Goal: Check status: Check status

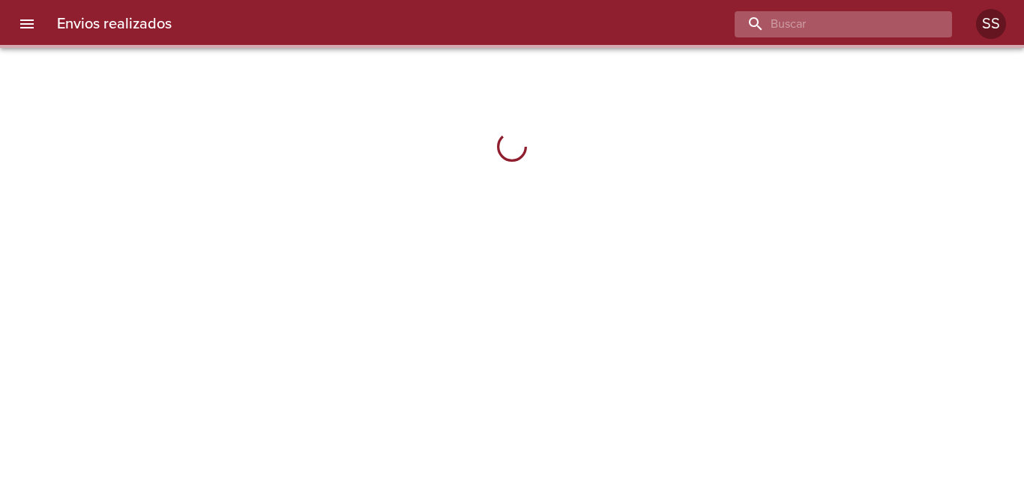
click at [869, 23] on input "buscar" at bounding box center [831, 24] width 192 height 26
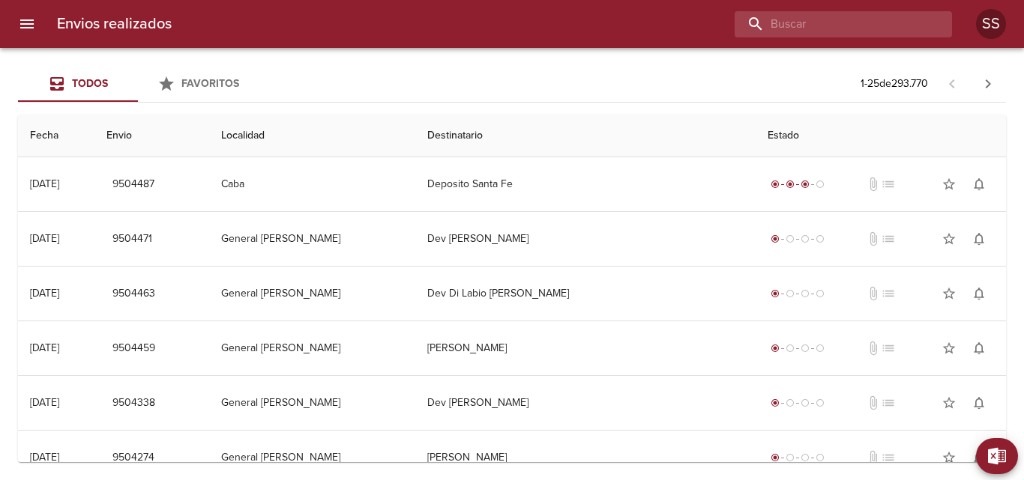
paste input "[PERSON_NAME]"
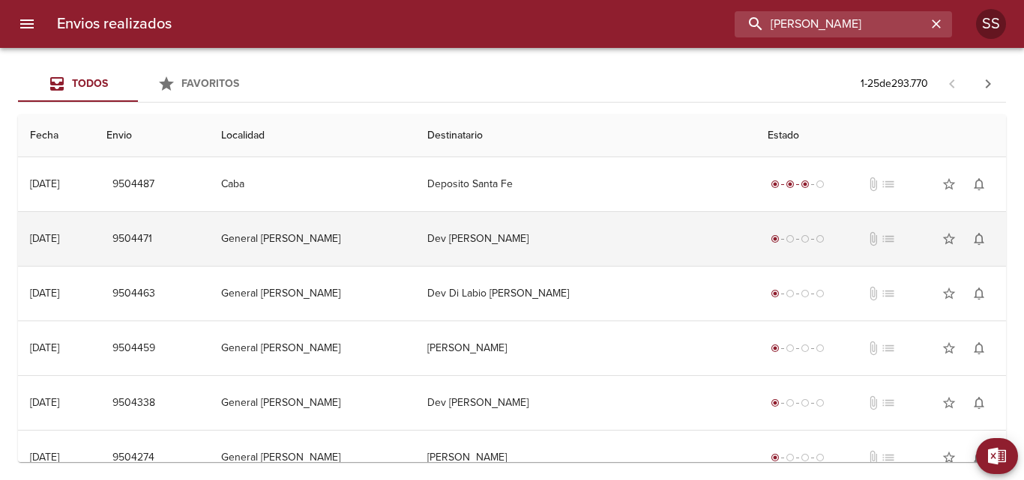
type input "[PERSON_NAME]"
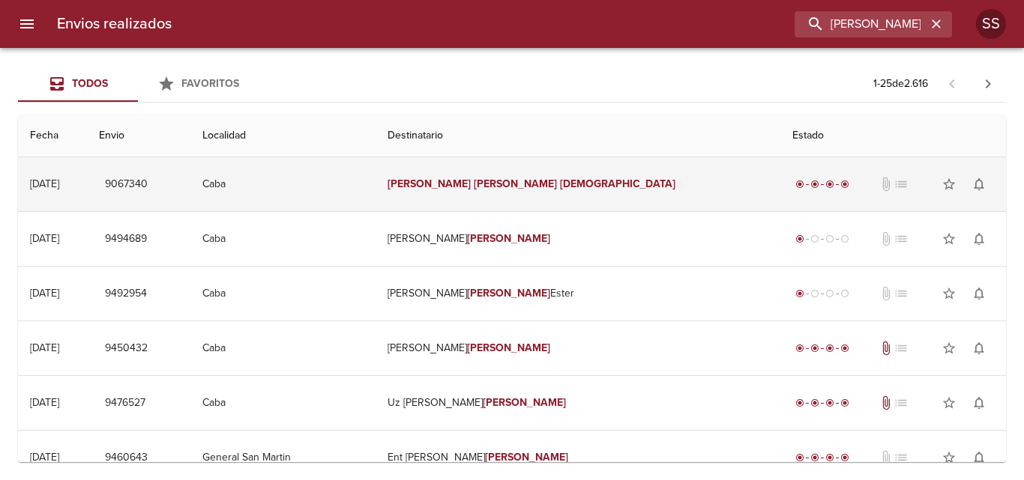
click at [878, 186] on span "attach_file" at bounding box center [885, 184] width 15 height 15
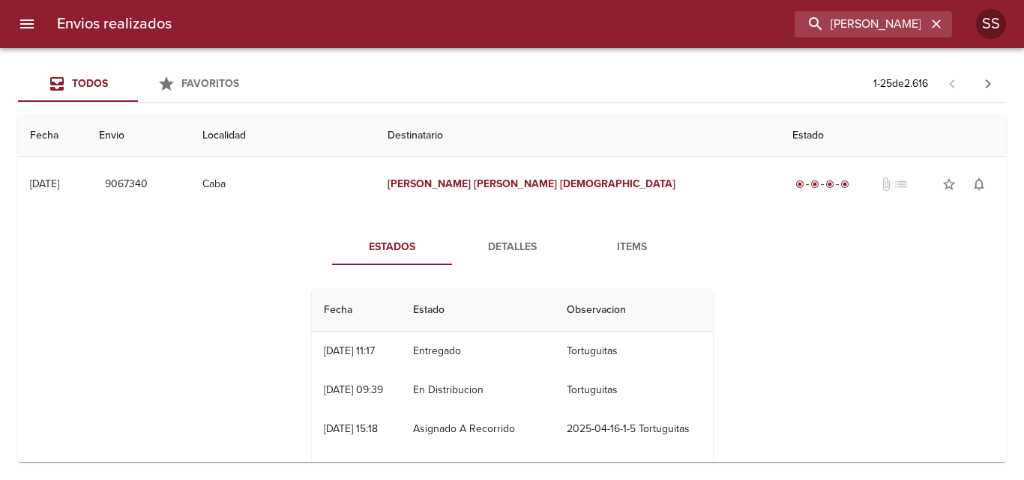
click at [629, 246] on span "Items" at bounding box center [632, 247] width 102 height 19
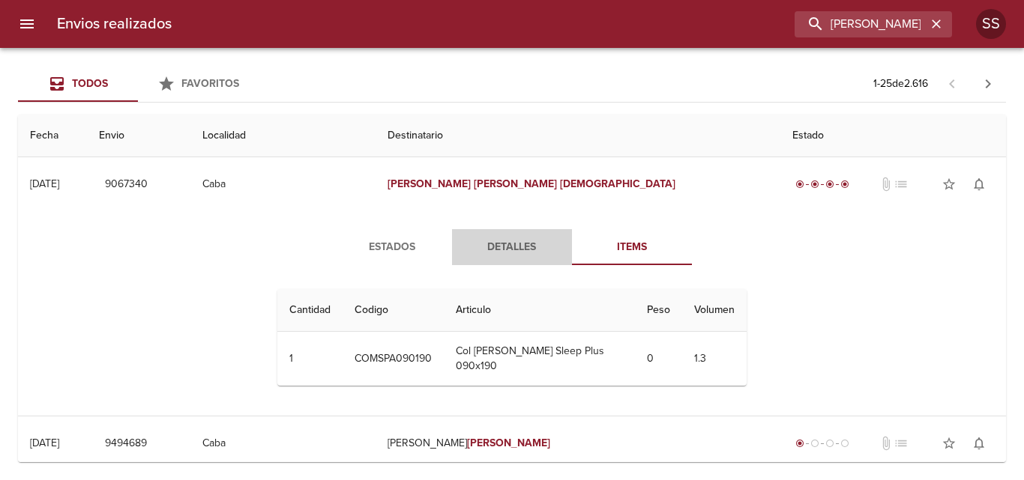
drag, startPoint x: 519, startPoint y: 242, endPoint x: 483, endPoint y: 246, distance: 36.2
click at [519, 242] on span "Detalles" at bounding box center [512, 247] width 102 height 19
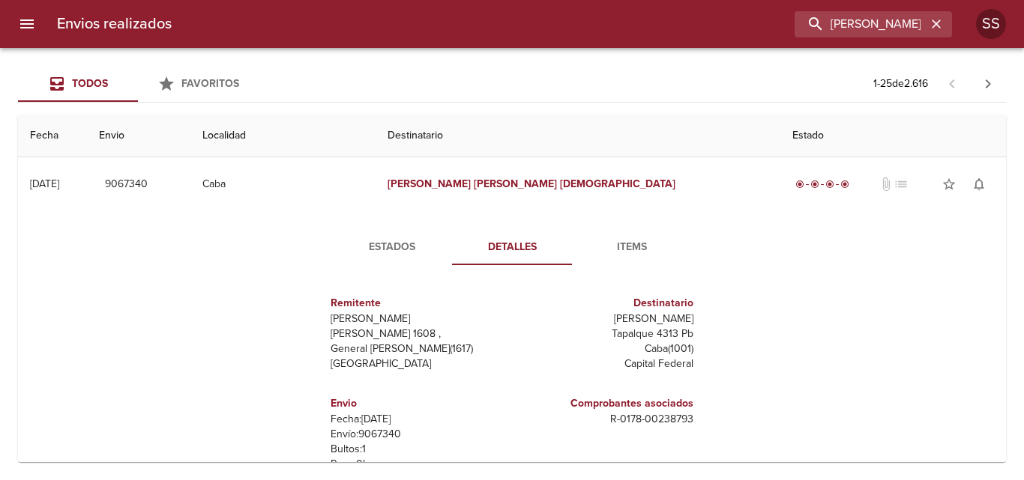
click at [384, 251] on span "Estados" at bounding box center [392, 247] width 102 height 19
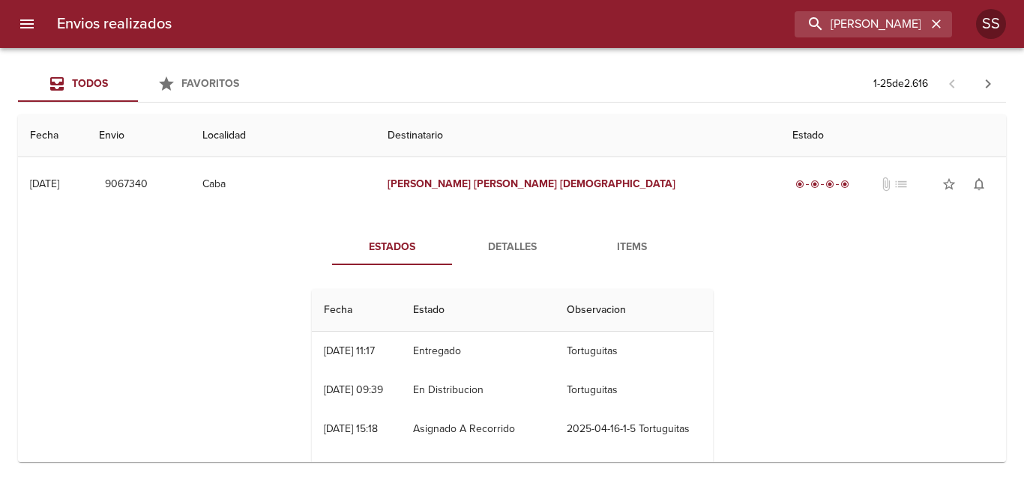
click at [630, 250] on span "Items" at bounding box center [632, 247] width 102 height 19
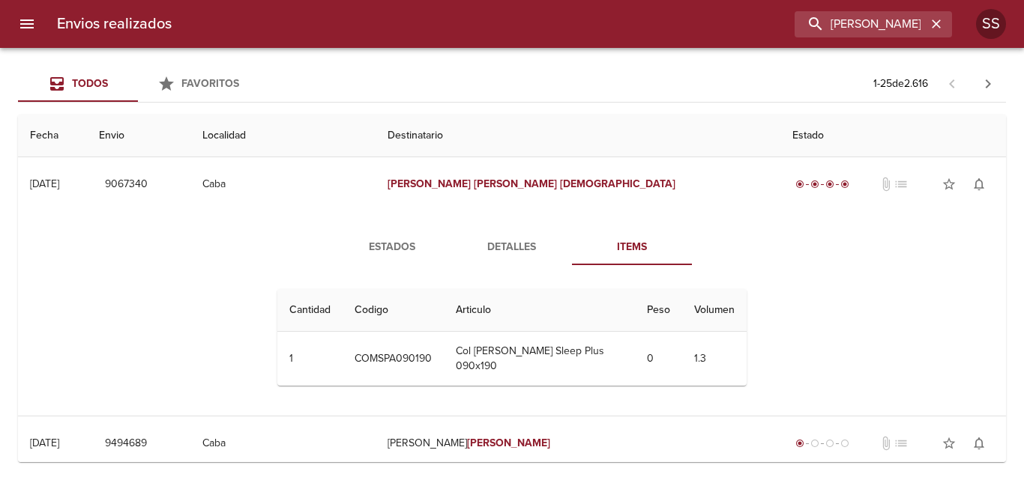
click at [466, 251] on span "Detalles" at bounding box center [512, 247] width 102 height 19
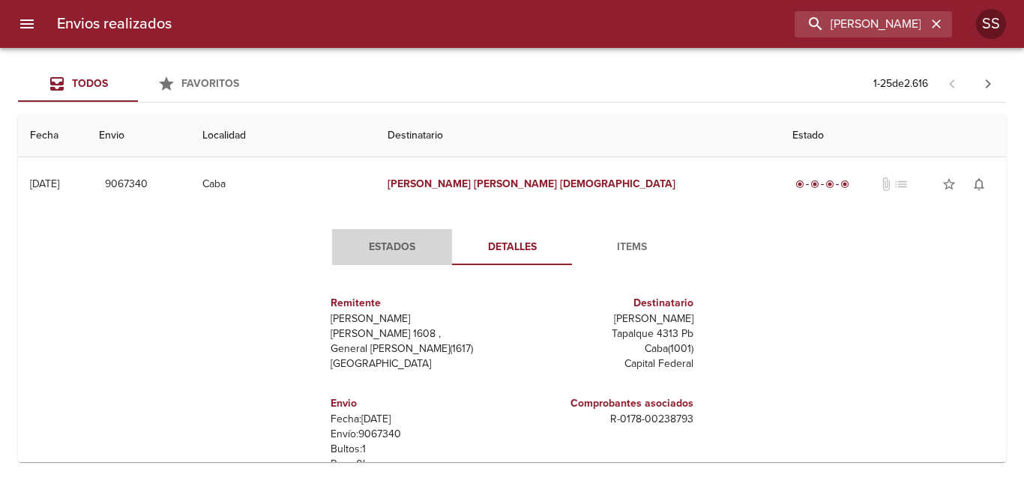
click at [380, 247] on span "Estados" at bounding box center [392, 247] width 102 height 19
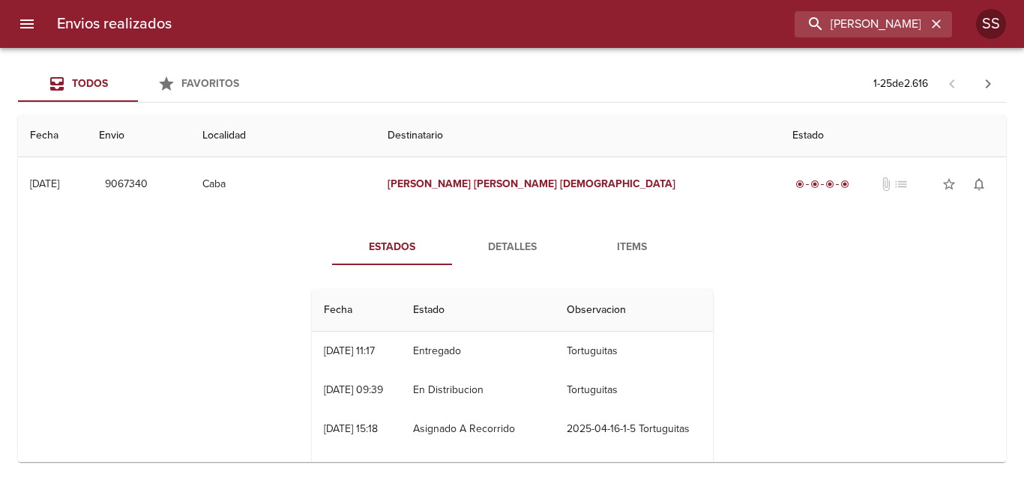
drag, startPoint x: 501, startPoint y: 247, endPoint x: 518, endPoint y: 247, distance: 17.2
click at [501, 247] on span "Detalles" at bounding box center [512, 247] width 102 height 19
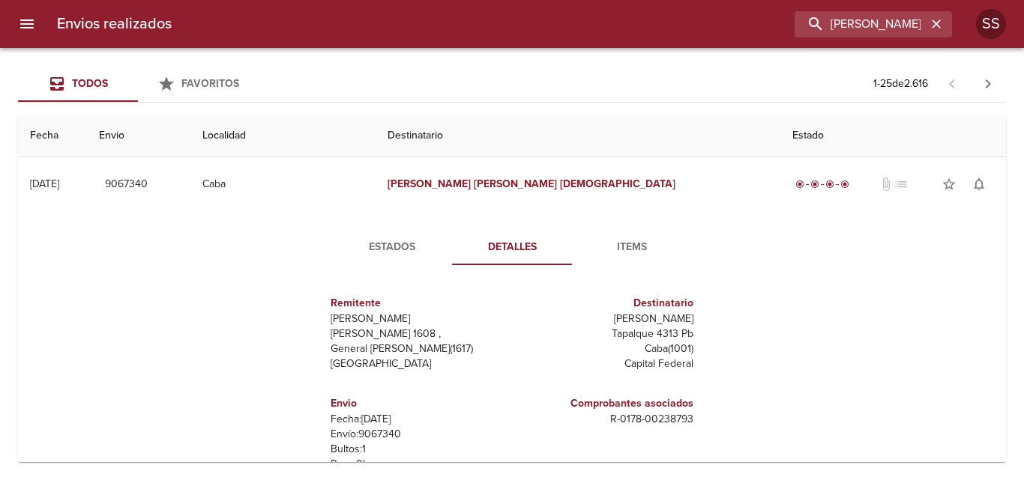
scroll to position [150, 0]
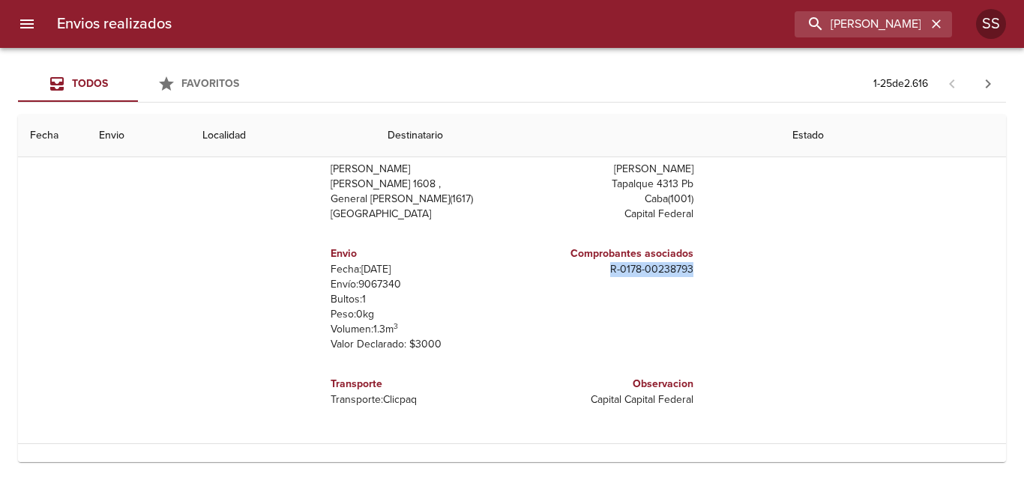
drag, startPoint x: 605, startPoint y: 268, endPoint x: 705, endPoint y: 268, distance: 100.4
click at [705, 268] on div "Remitente Wamaro Tortuguitas Raul [STREET_ADDRESS][PERSON_NAME] [PERSON_NAME] T…" at bounding box center [512, 276] width 413 height 298
click at [765, 286] on div "Estados Detalles Items Remitente Wamaro Tortuguitas [PERSON_NAME] 1608 , Genera…" at bounding box center [512, 252] width 964 height 382
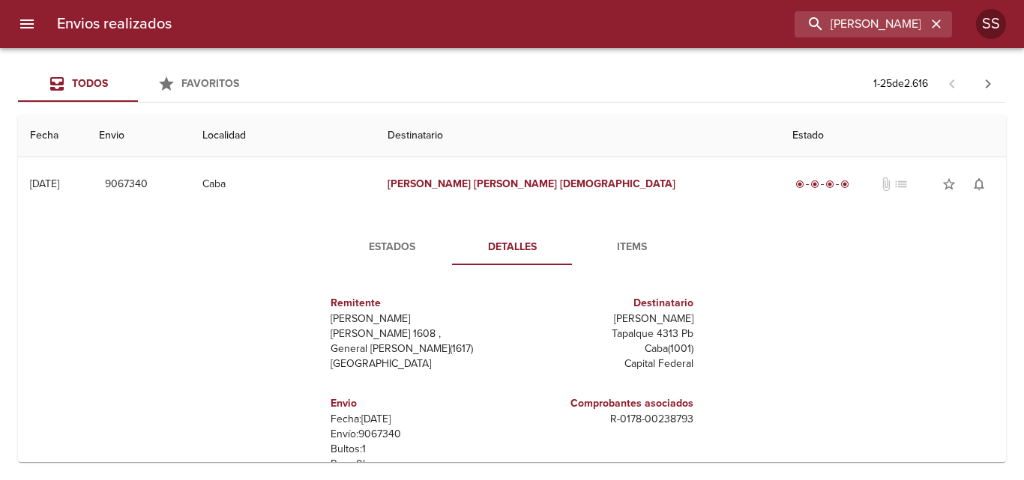
click at [642, 248] on span "Items" at bounding box center [632, 247] width 102 height 19
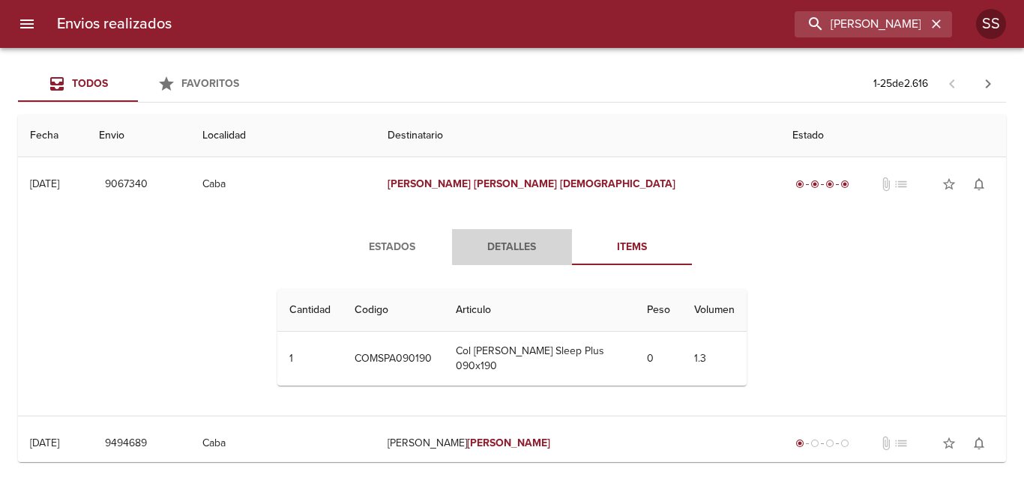
click at [512, 247] on span "Detalles" at bounding box center [512, 247] width 102 height 19
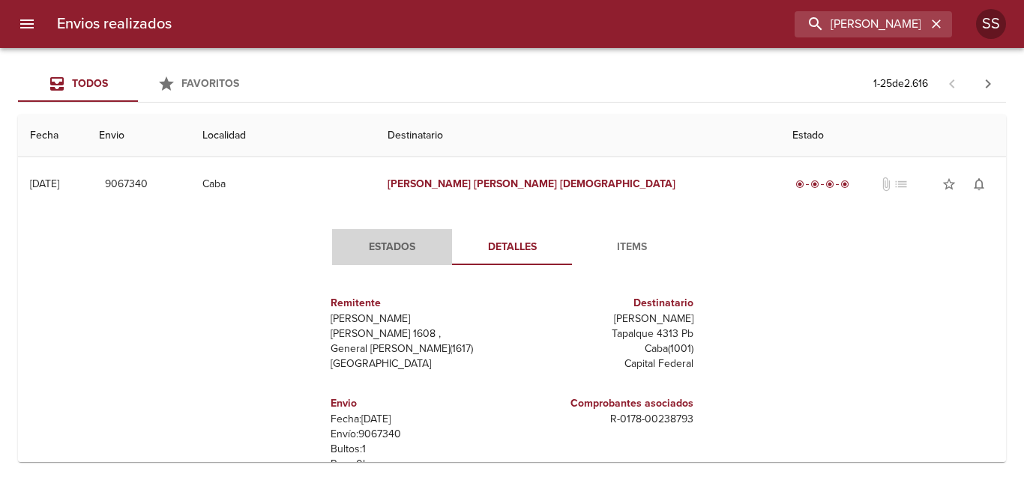
click at [413, 250] on span "Estados" at bounding box center [392, 247] width 102 height 19
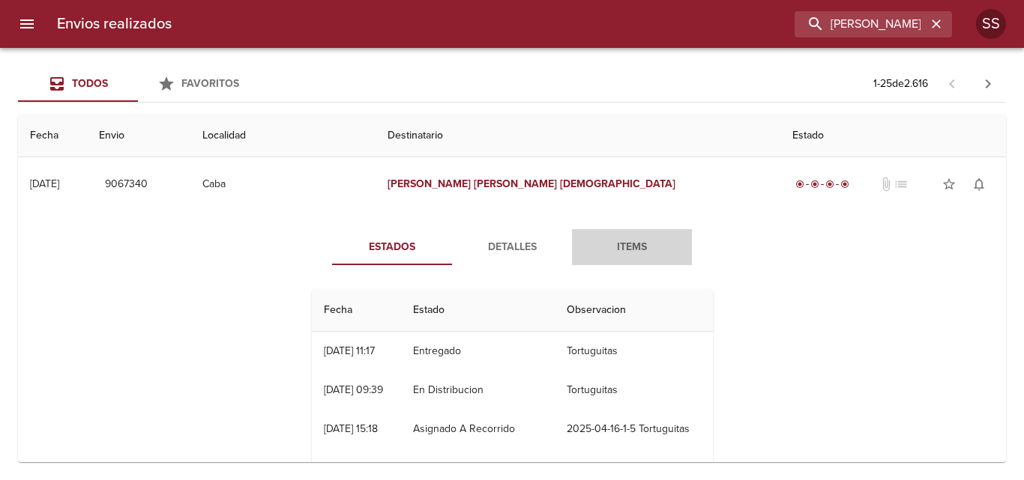
click at [615, 249] on span "Items" at bounding box center [632, 247] width 102 height 19
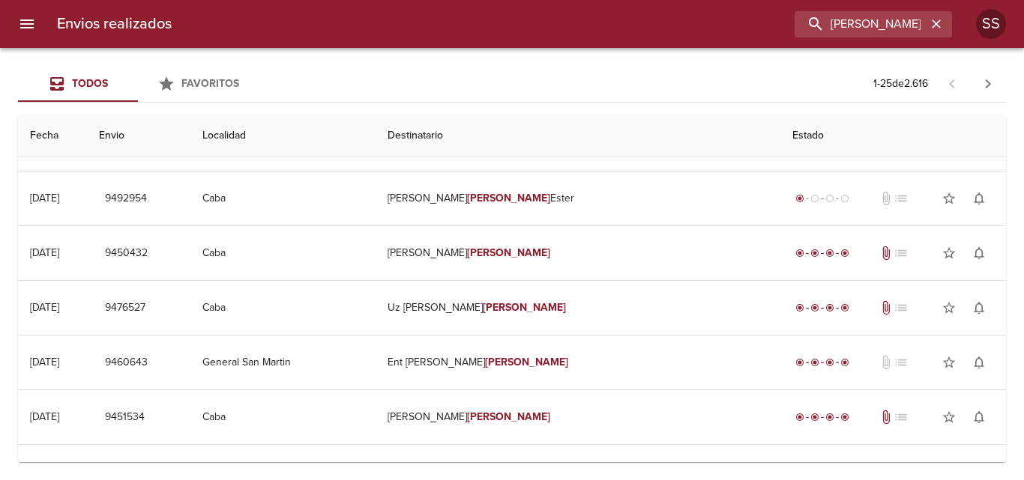
scroll to position [75, 0]
